Goal: Navigation & Orientation: Find specific page/section

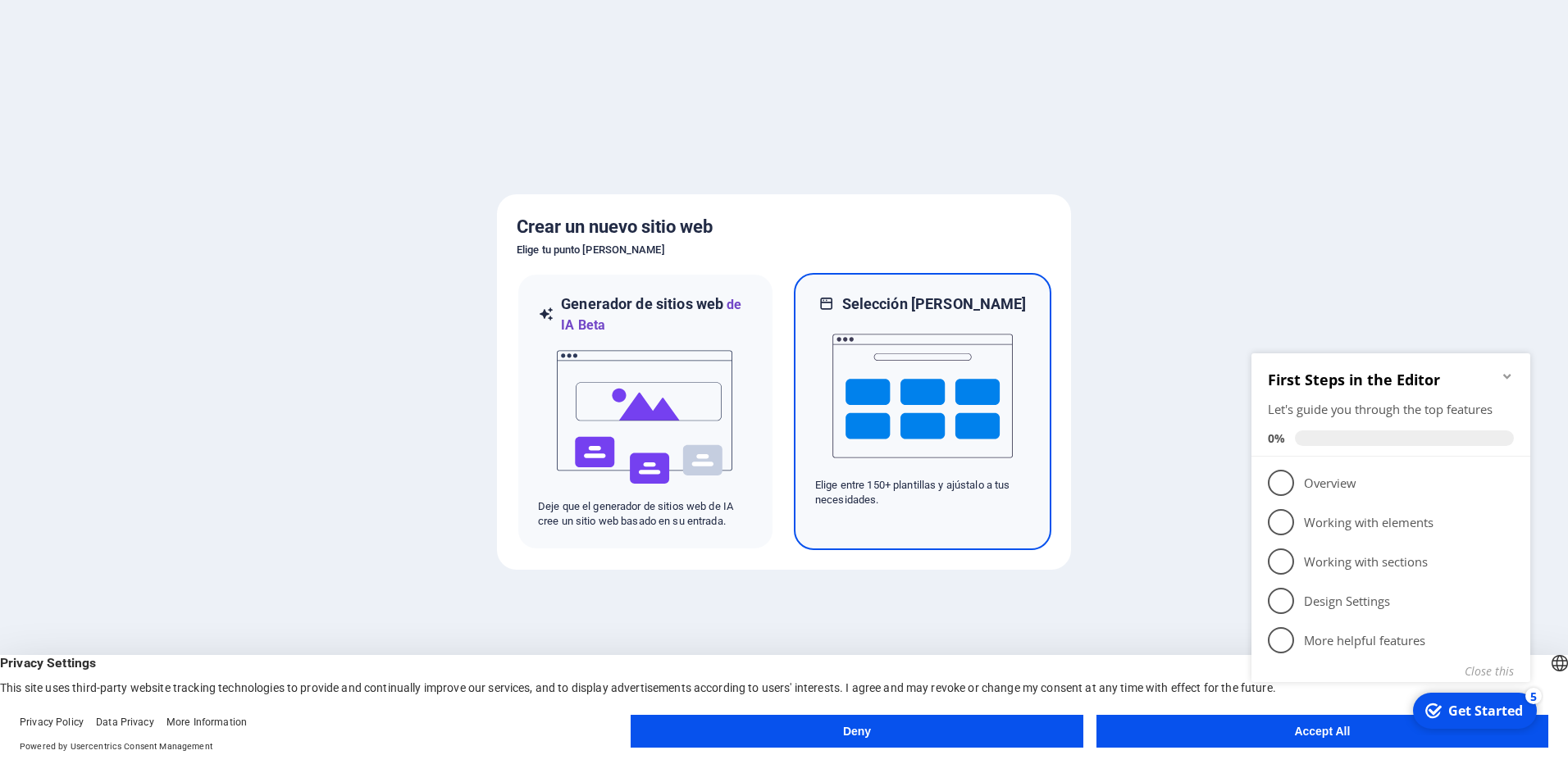
click at [893, 436] on img at bounding box center [922, 396] width 180 height 164
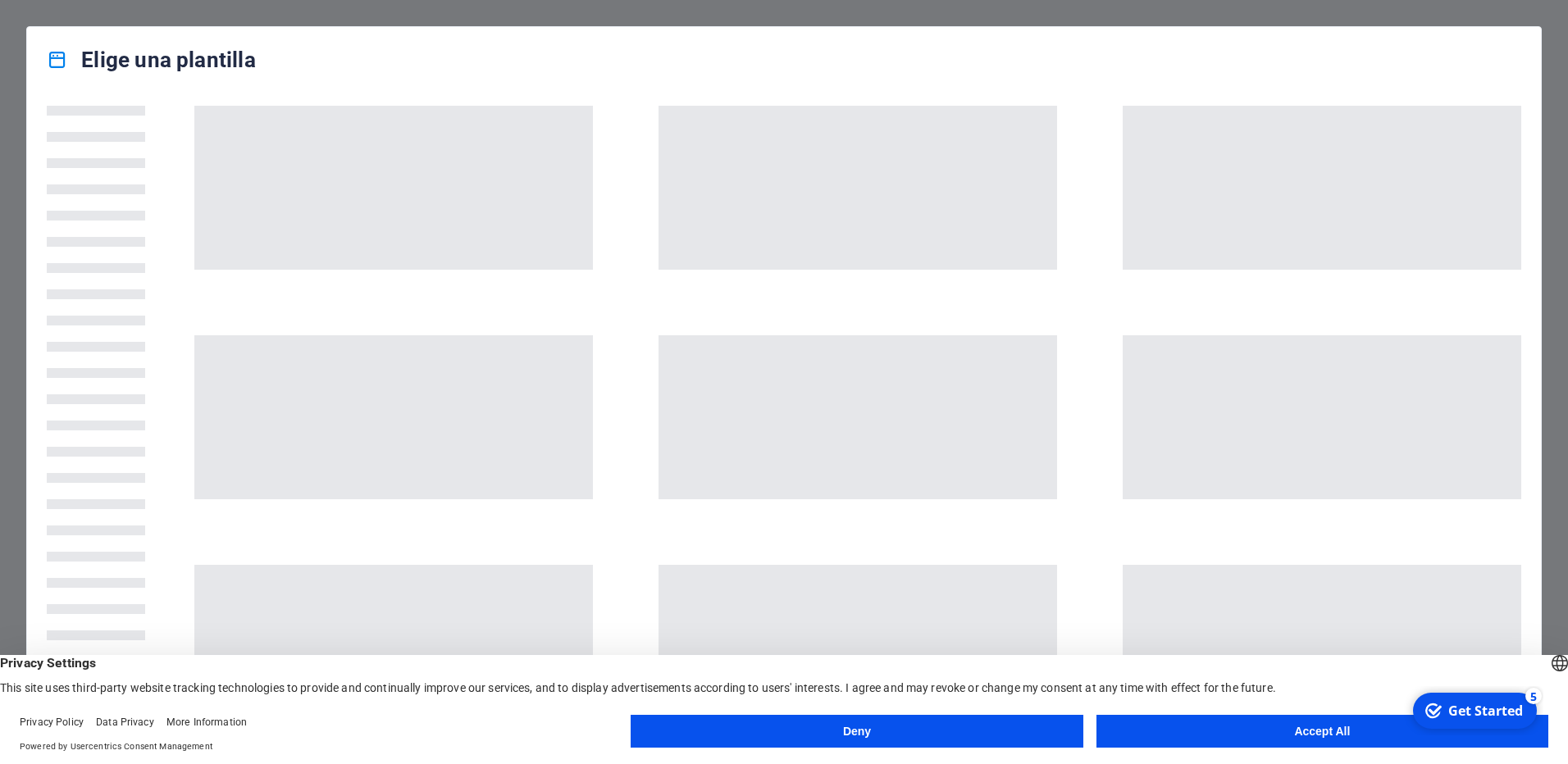
click at [1322, 744] on button "Accept All" at bounding box center [1322, 732] width 452 height 32
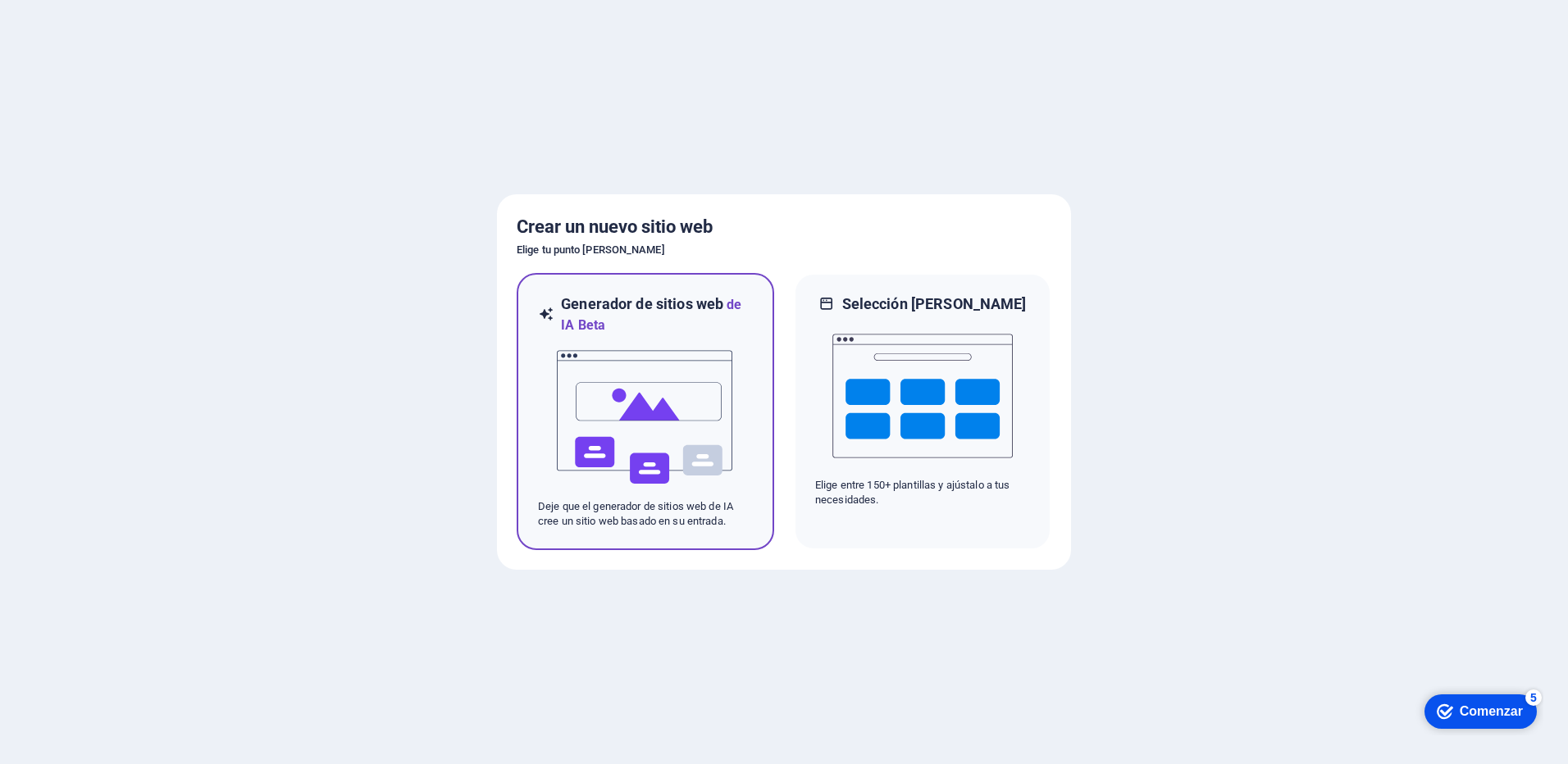
click at [718, 426] on img at bounding box center [645, 417] width 180 height 164
